Goal: Transaction & Acquisition: Purchase product/service

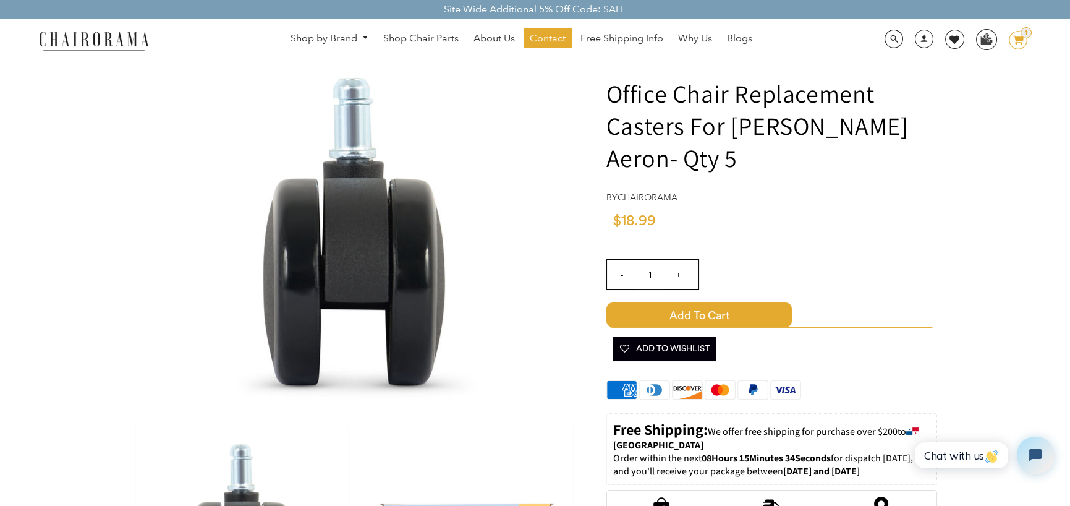
scroll to position [124, 0]
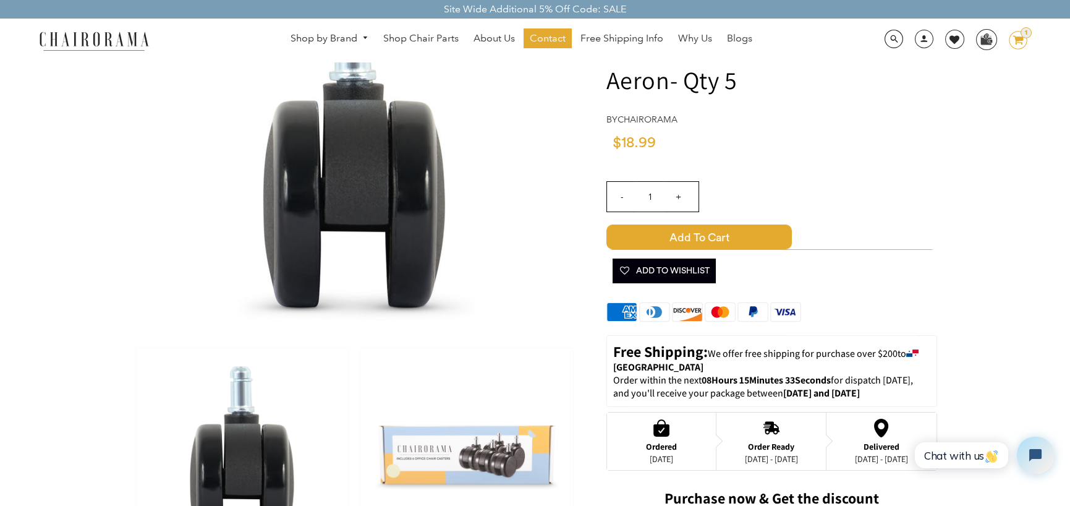
click at [503, 465] on img at bounding box center [466, 454] width 212 height 213
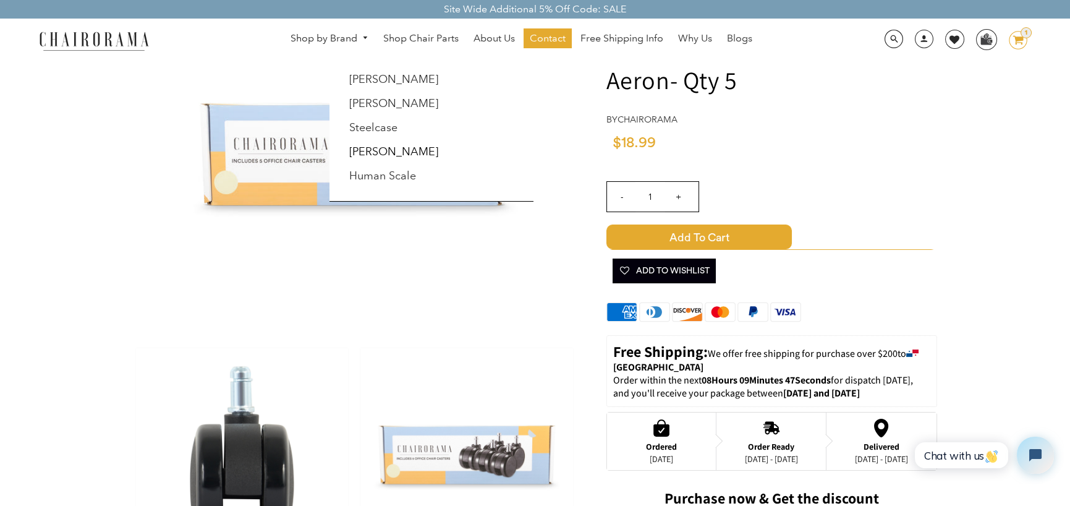
click at [339, 32] on link "Shop by Brand" at bounding box center [329, 38] width 90 height 19
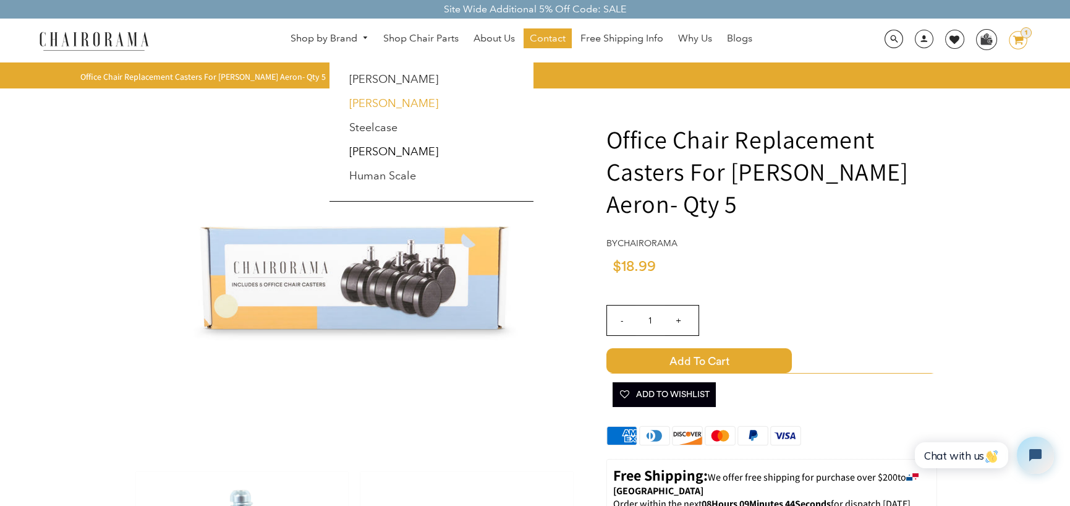
click at [367, 102] on link "[PERSON_NAME]" at bounding box center [393, 103] width 89 height 14
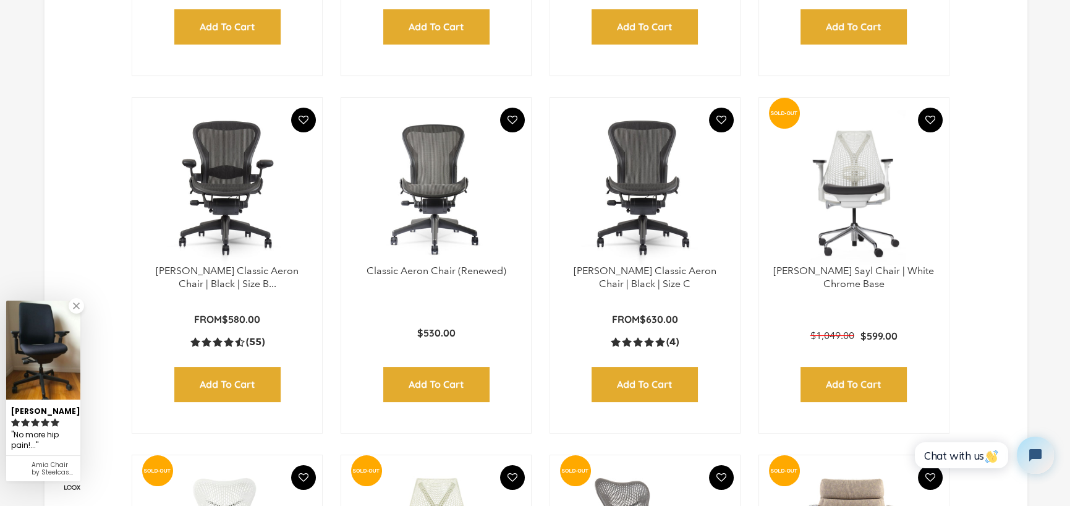
scroll to position [760, 0]
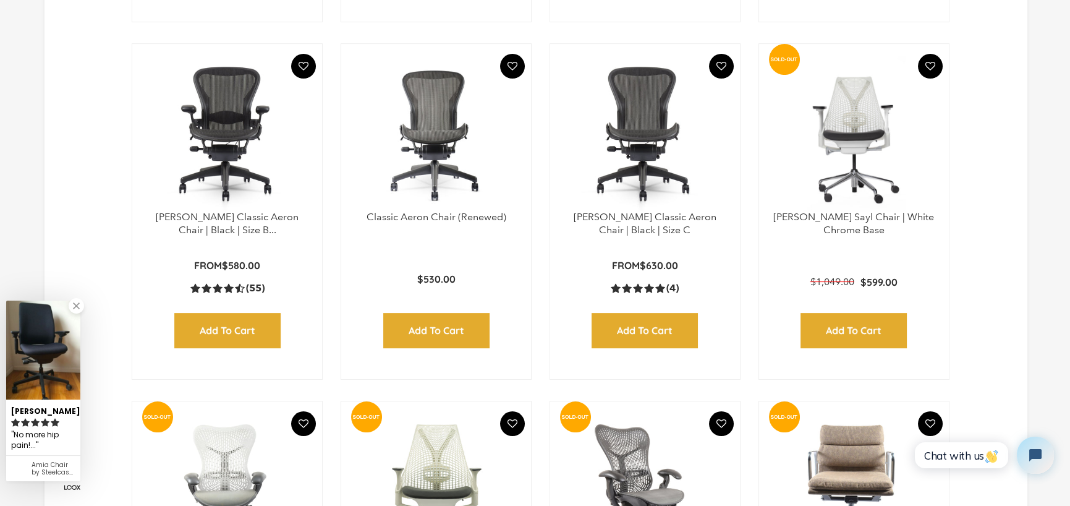
click at [224, 125] on img at bounding box center [227, 133] width 165 height 155
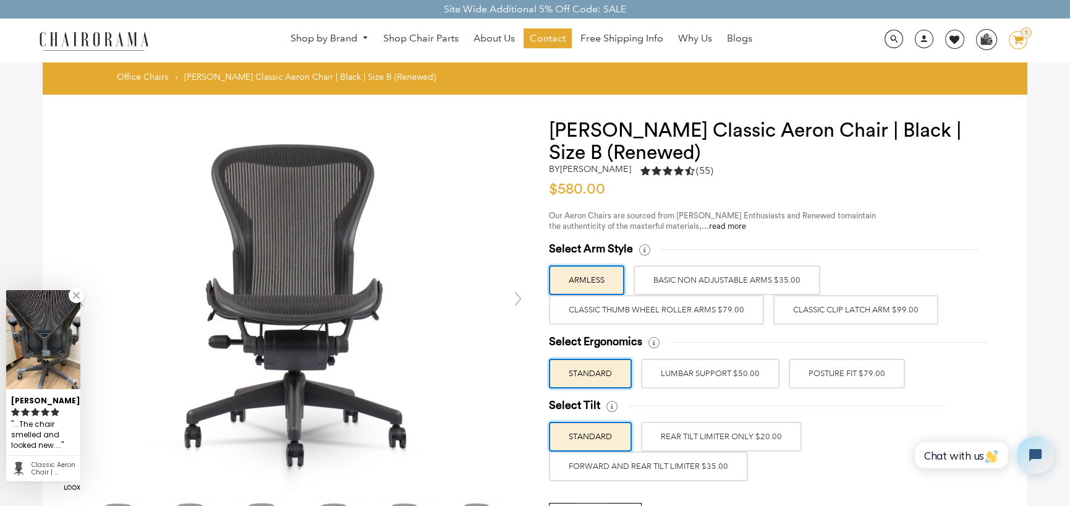
click at [713, 278] on label "BASIC NON ADJUSTABLE ARMS $35.00" at bounding box center [727, 280] width 187 height 30
click at [0, 0] on input "BASIC NON ADJUSTABLE ARMS $35.00" at bounding box center [0, 0] width 0 height 0
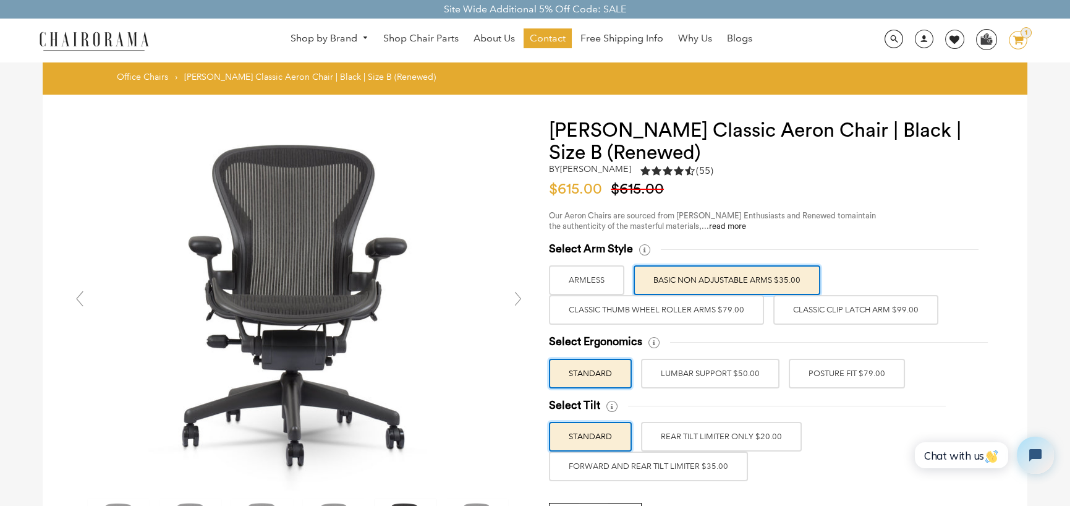
click at [692, 313] on label "Classic Thumb Wheel Roller Arms $79.00" at bounding box center [656, 310] width 215 height 30
click at [0, 0] on input "Classic Thumb Wheel Roller Arms $79.00" at bounding box center [0, 0] width 0 height 0
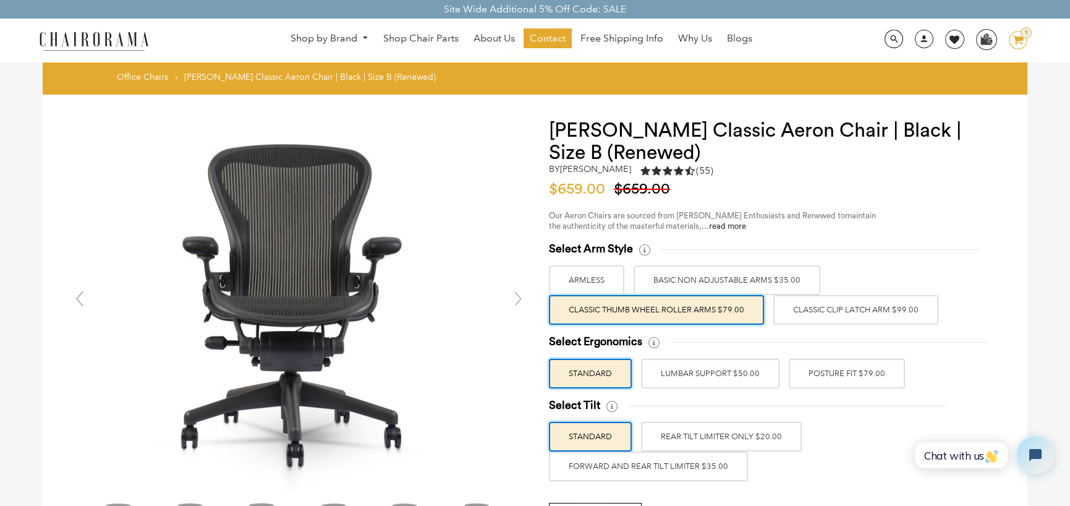
click at [704, 277] on label "BASIC NON ADJUSTABLE ARMS $35.00" at bounding box center [727, 280] width 187 height 30
click at [0, 0] on input "BASIC NON ADJUSTABLE ARMS $35.00" at bounding box center [0, 0] width 0 height 0
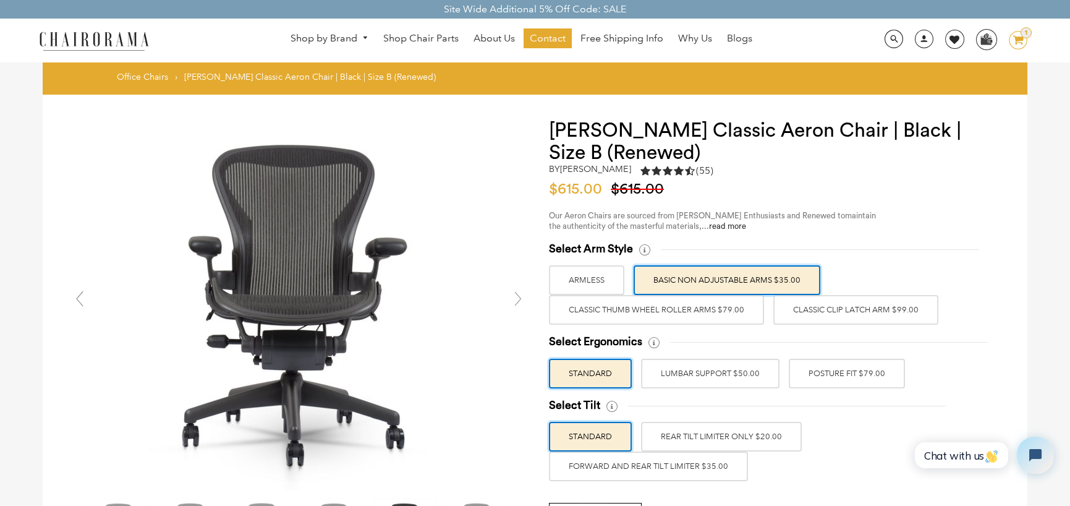
click at [698, 297] on label "Classic Thumb Wheel Roller Arms $79.00" at bounding box center [656, 310] width 215 height 30
click at [0, 0] on input "Classic Thumb Wheel Roller Arms $79.00" at bounding box center [0, 0] width 0 height 0
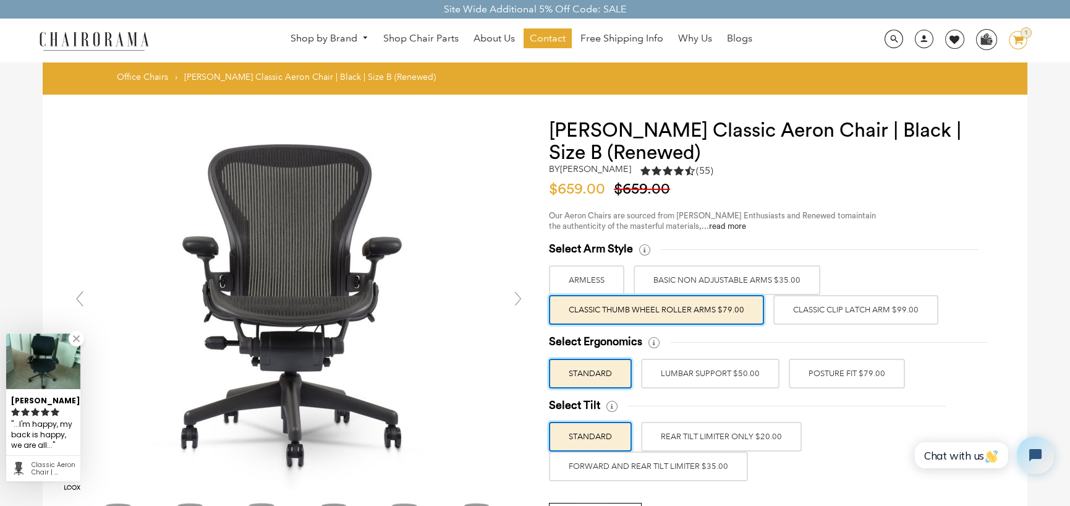
click at [698, 284] on label "BASIC NON ADJUSTABLE ARMS $35.00" at bounding box center [727, 280] width 187 height 30
click at [0, 0] on input "BASIC NON ADJUSTABLE ARMS $35.00" at bounding box center [0, 0] width 0 height 0
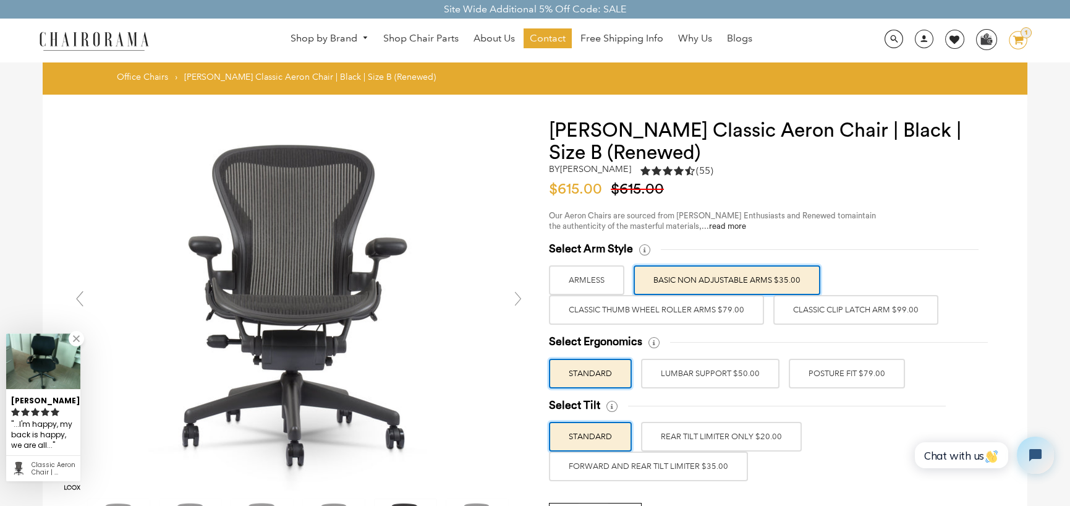
click at [695, 297] on label "Classic Thumb Wheel Roller Arms $79.00" at bounding box center [656, 310] width 215 height 30
click at [0, 0] on input "Classic Thumb Wheel Roller Arms $79.00" at bounding box center [0, 0] width 0 height 0
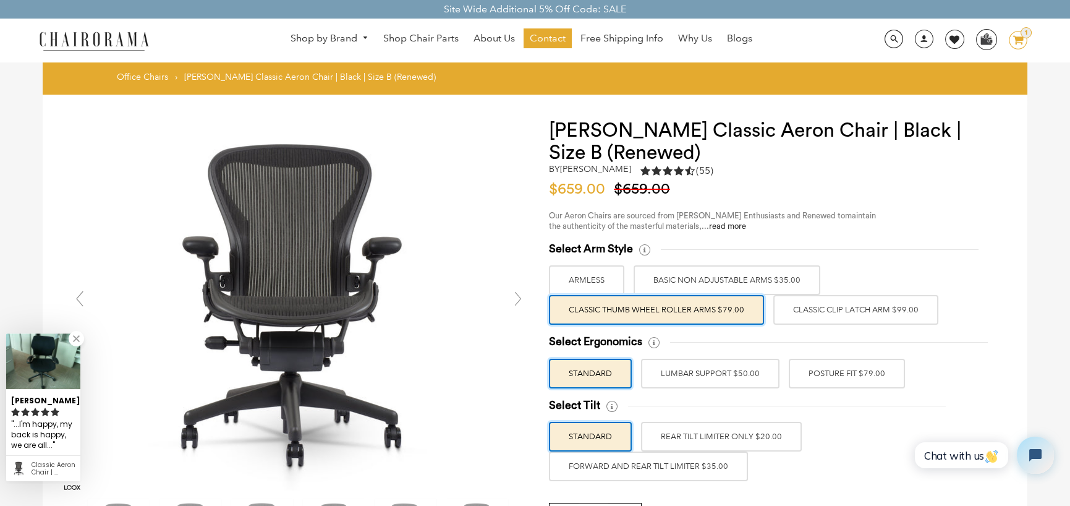
click at [695, 269] on label "BASIC NON ADJUSTABLE ARMS $35.00" at bounding box center [727, 280] width 187 height 30
click at [0, 0] on input "BASIC NON ADJUSTABLE ARMS $35.00" at bounding box center [0, 0] width 0 height 0
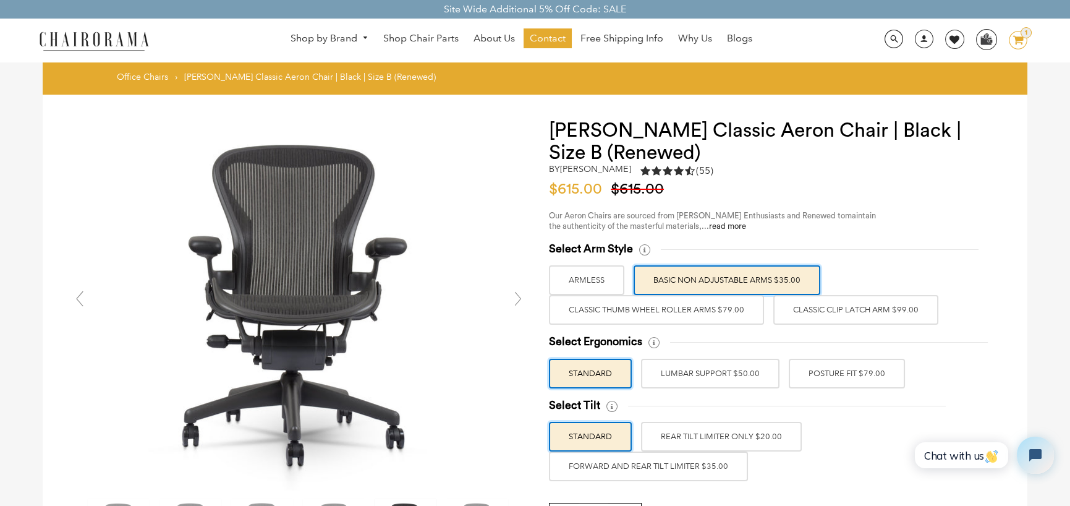
click at [723, 374] on label "LUMBAR SUPPORT $50.00" at bounding box center [710, 373] width 138 height 30
click at [0, 0] on input "LUMBAR SUPPORT $50.00" at bounding box center [0, 0] width 0 height 0
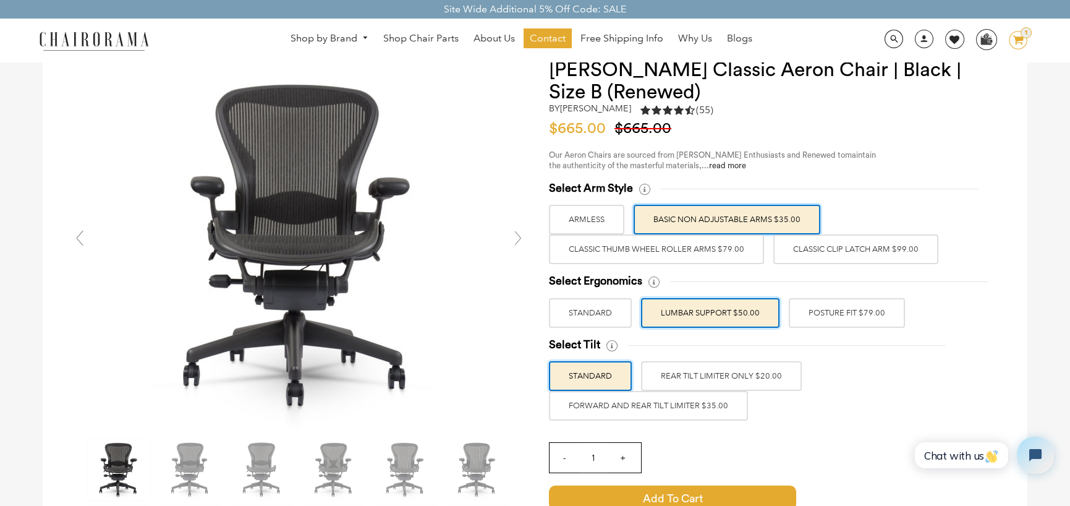
scroll to position [62, 0]
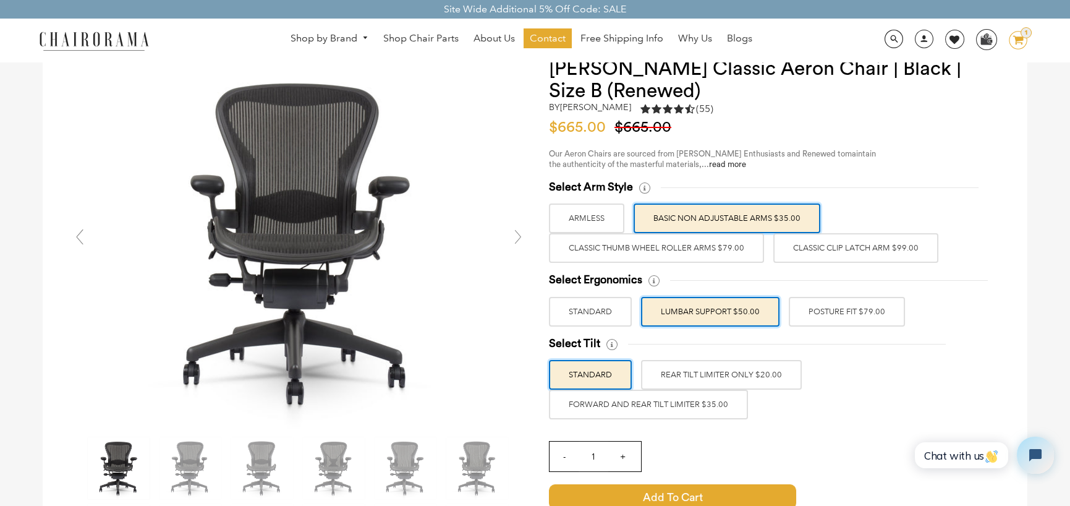
drag, startPoint x: 807, startPoint y: 325, endPoint x: 818, endPoint y: 310, distance: 18.5
click at [807, 324] on label "POSTURE FIT $79.00" at bounding box center [847, 312] width 116 height 30
click at [0, 0] on input "POSTURE FIT $79.00" at bounding box center [0, 0] width 0 height 0
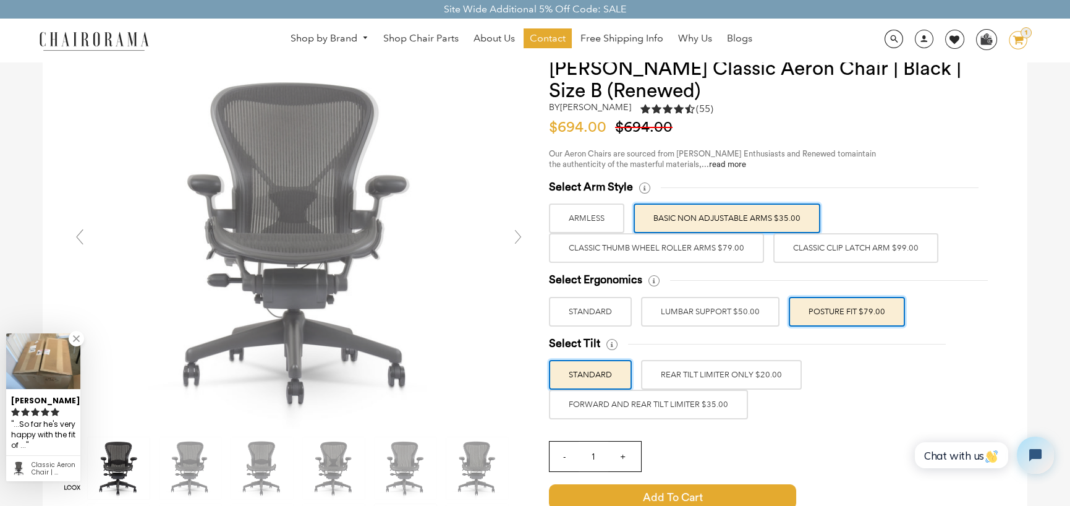
click at [818, 310] on label "POSTURE FIT $79.00" at bounding box center [847, 312] width 116 height 30
click at [0, 0] on input "POSTURE FIT $79.00" at bounding box center [0, 0] width 0 height 0
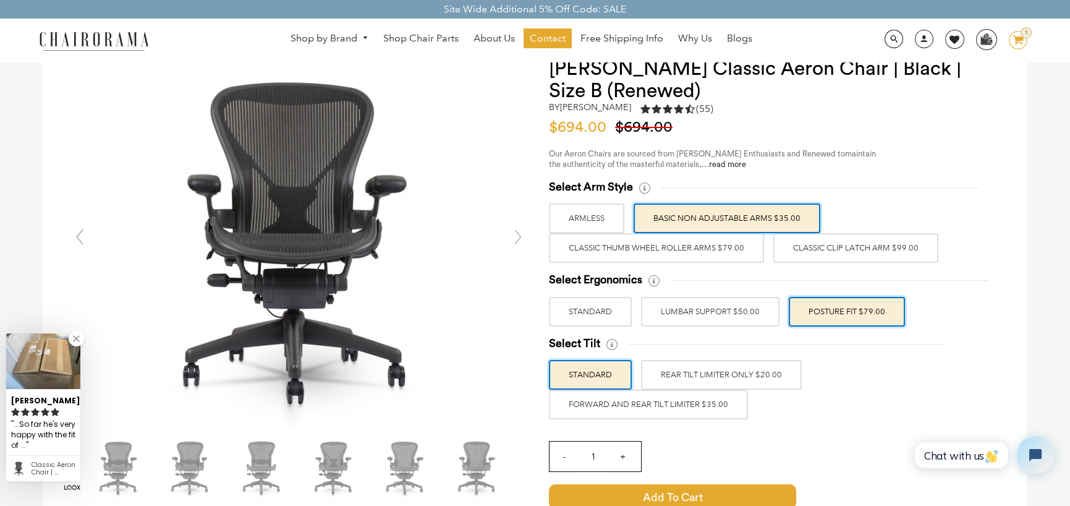
click at [746, 311] on label "LUMBAR SUPPORT $50.00" at bounding box center [710, 312] width 138 height 30
click at [0, 0] on input "LUMBAR SUPPORT $50.00" at bounding box center [0, 0] width 0 height 0
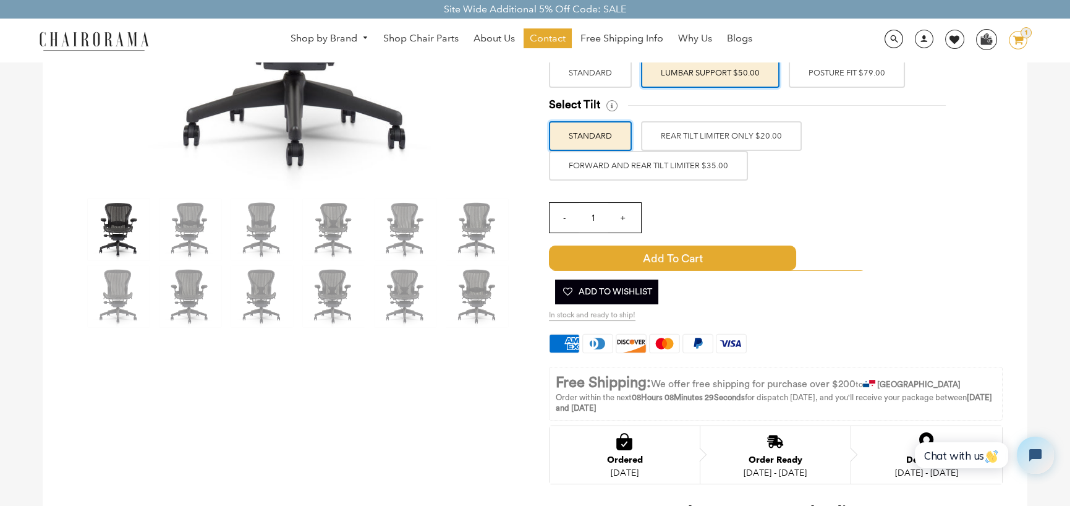
scroll to position [309, 0]
